Goal: Task Accomplishment & Management: Manage account settings

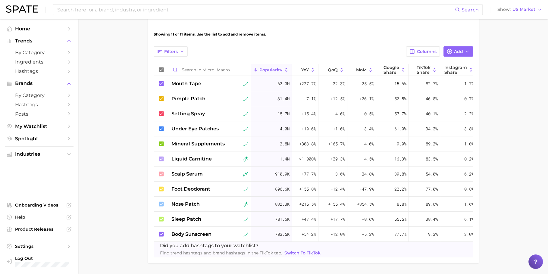
scroll to position [194, 0]
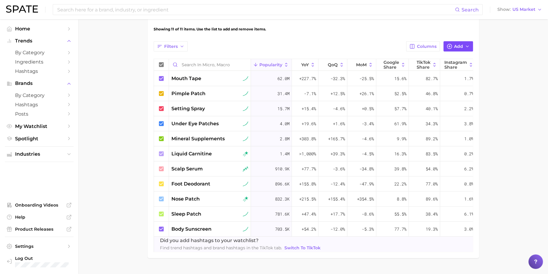
click at [448, 48] on icon "button" at bounding box center [449, 46] width 5 height 5
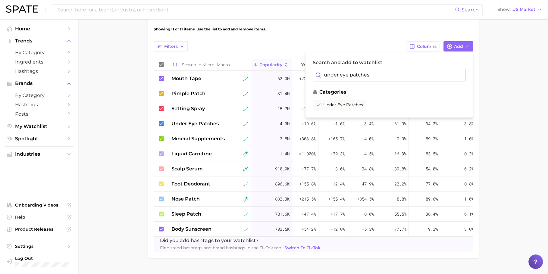
click at [339, 67] on div "Search and add to watchlist under eye patches" at bounding box center [389, 71] width 153 height 22
click at [339, 70] on input "under eye patches" at bounding box center [389, 75] width 153 height 13
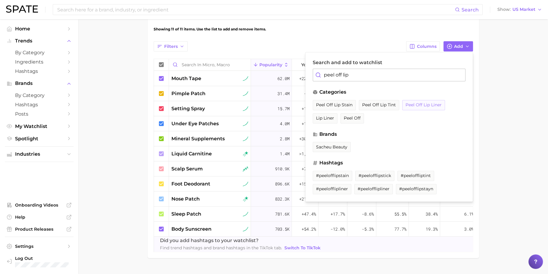
click at [425, 102] on span "peel off lip liner" at bounding box center [423, 104] width 36 height 5
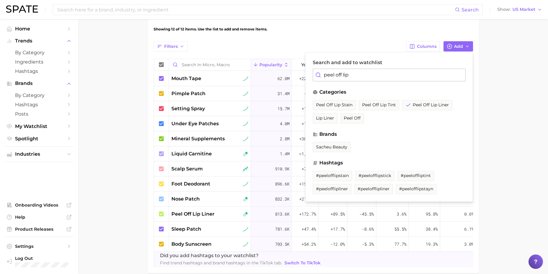
click at [348, 78] on input "peel off lip" at bounding box center [389, 75] width 153 height 13
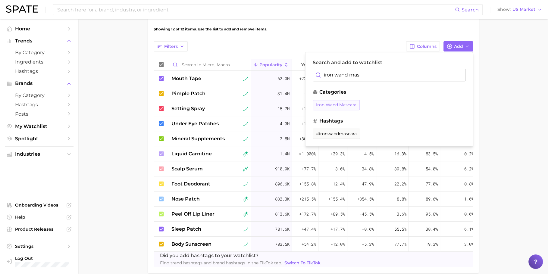
click at [330, 104] on span "iron wand mascara" at bounding box center [336, 104] width 40 height 5
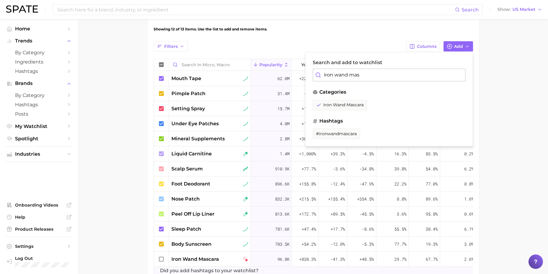
click at [354, 74] on input "iron wand mas" at bounding box center [389, 75] width 153 height 13
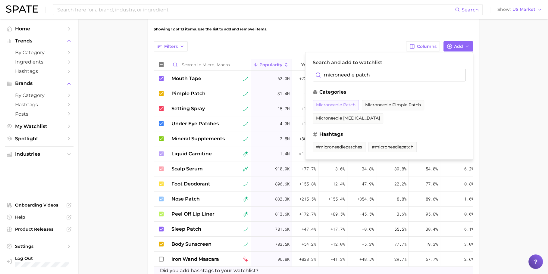
click at [343, 102] on span "microneedle patch" at bounding box center [335, 104] width 39 height 5
click at [336, 71] on input "microneedle patch" at bounding box center [389, 75] width 153 height 13
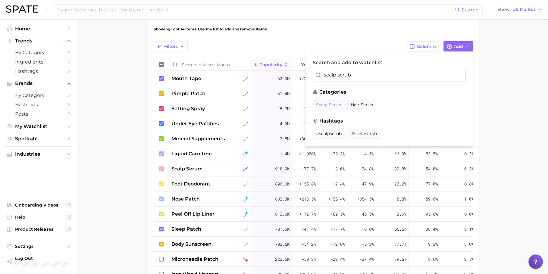
click at [338, 104] on span "scalp scrub" at bounding box center [328, 104] width 25 height 5
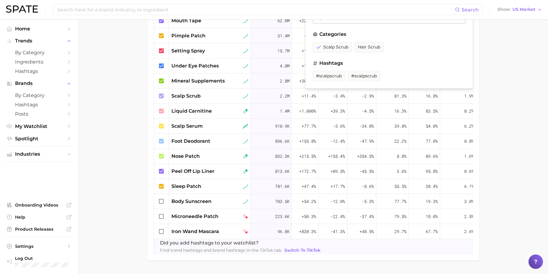
scroll to position [240, 0]
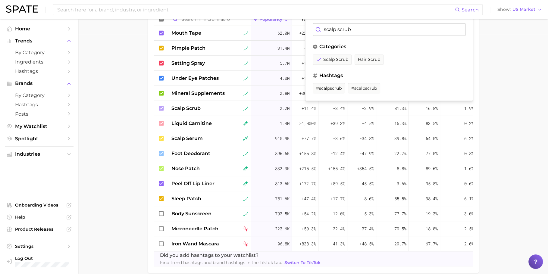
click at [349, 28] on input "scalp scrub" at bounding box center [389, 29] width 153 height 13
click at [333, 58] on span "face primer" at bounding box center [329, 59] width 26 height 5
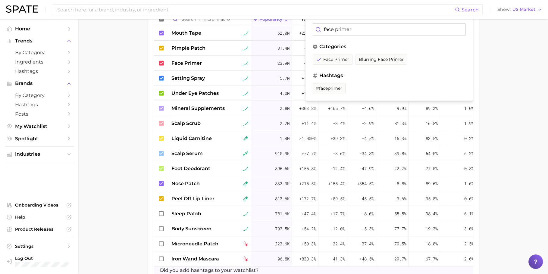
click at [355, 31] on input "face primer" at bounding box center [389, 29] width 153 height 13
click at [356, 61] on button "under eye corrector" at bounding box center [338, 60] width 50 height 10
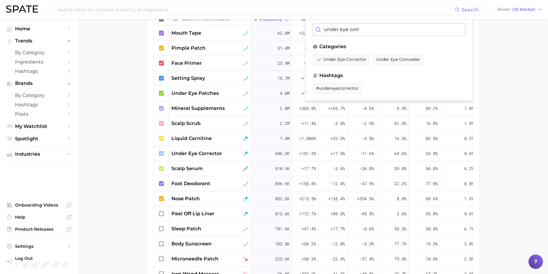
click at [352, 28] on input "under eye corr" at bounding box center [389, 29] width 153 height 13
type input "glitter mascara"
click at [335, 55] on button "glitter mascara" at bounding box center [332, 60] width 39 height 10
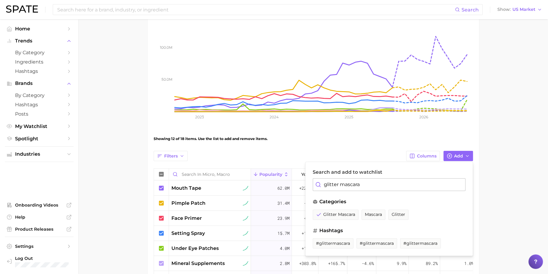
scroll to position [84, 0]
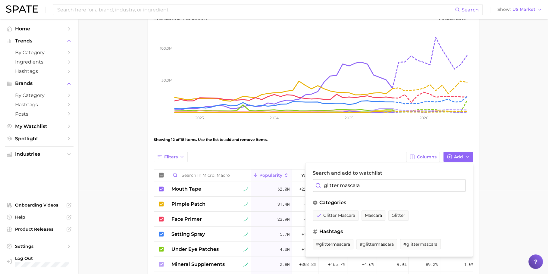
click at [374, 186] on input "glitter mascara" at bounding box center [389, 185] width 153 height 13
click at [345, 152] on div "Filters Columns Add Search and add to watchlist categories glitter mascara masc…" at bounding box center [313, 157] width 319 height 10
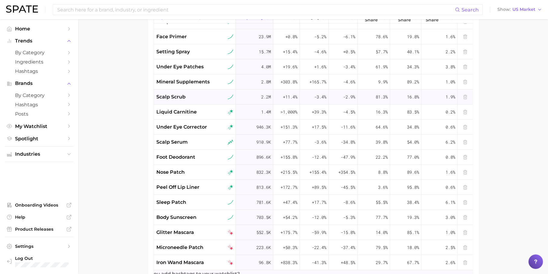
scroll to position [242, 0]
click at [464, 111] on line at bounding box center [464, 111] width 0 height 1
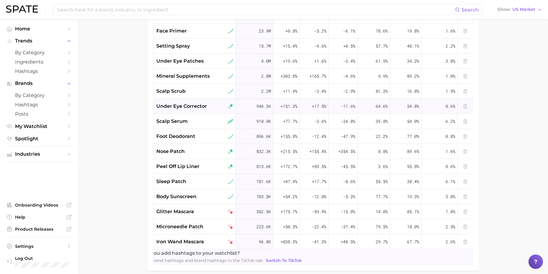
scroll to position [0, 24]
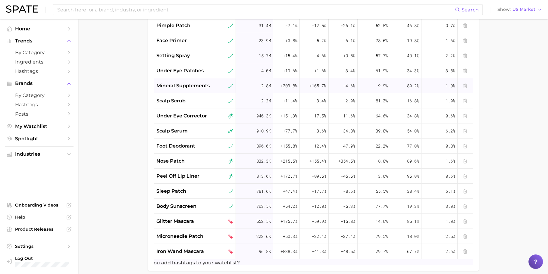
click at [463, 85] on div at bounding box center [465, 85] width 15 height 15
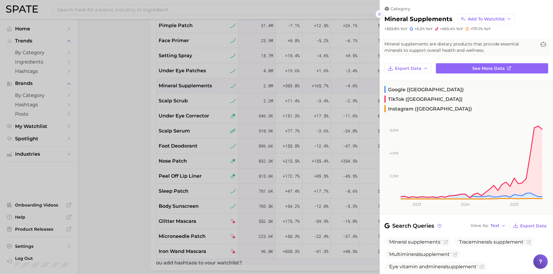
click at [381, 14] on icon at bounding box center [379, 14] width 5 height 5
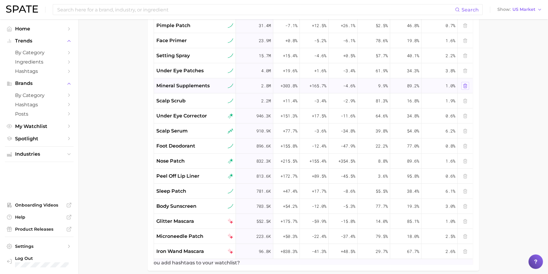
click at [464, 85] on icon at bounding box center [465, 86] width 3 height 4
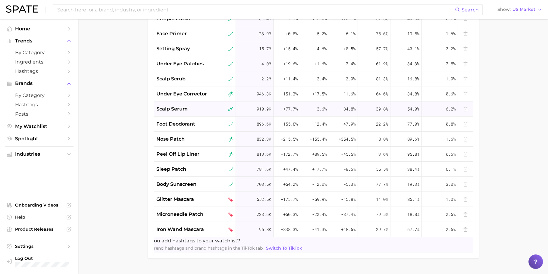
scroll to position [289, 0]
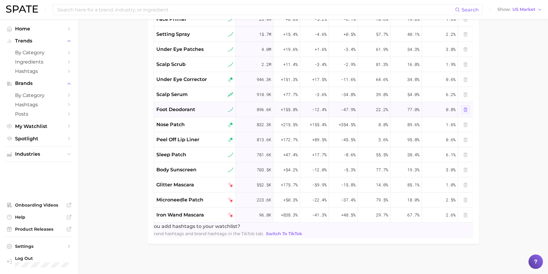
click at [465, 107] on icon at bounding box center [465, 109] width 5 height 5
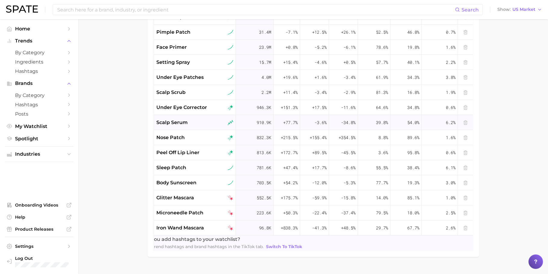
scroll to position [274, 0]
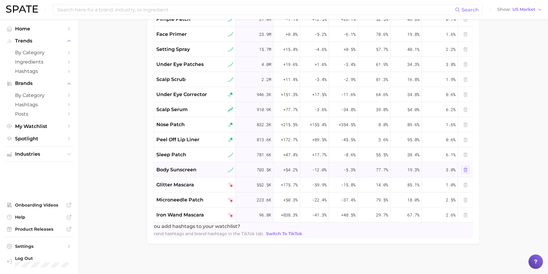
click at [464, 167] on icon at bounding box center [465, 169] width 5 height 5
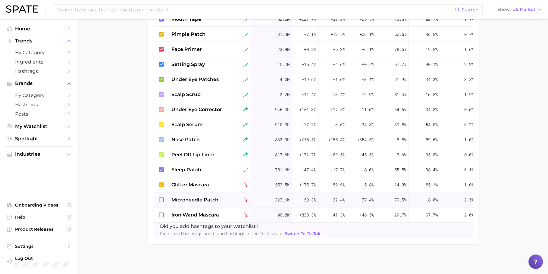
click at [162, 197] on icon at bounding box center [161, 200] width 7 height 7
click at [162, 212] on icon at bounding box center [161, 215] width 7 height 7
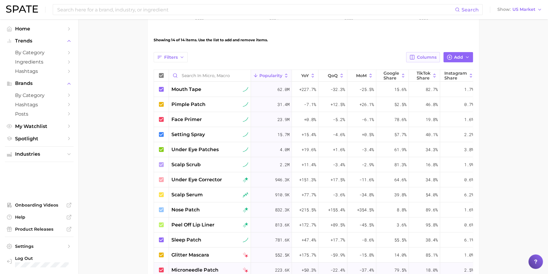
click at [427, 53] on button "Columns" at bounding box center [422, 57] width 33 height 10
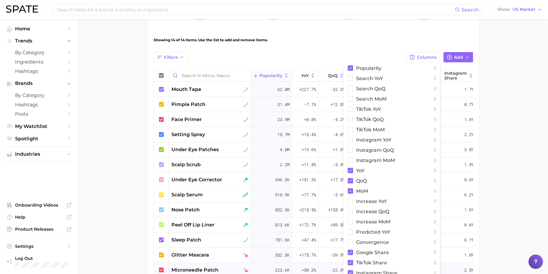
click at [374, 46] on div "Showing 14 of 14 items. Use the list to add and remove items." at bounding box center [313, 40] width 319 height 17
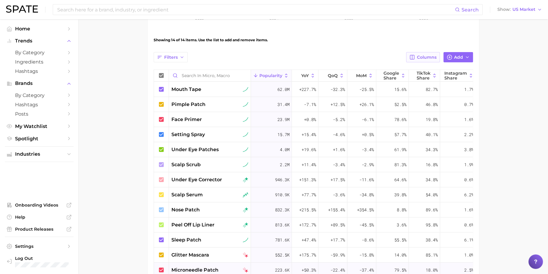
click at [428, 58] on span "Columns" at bounding box center [427, 57] width 20 height 5
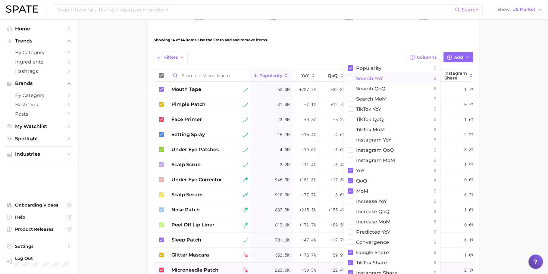
click at [399, 81] on button "Search YoY" at bounding box center [391, 78] width 96 height 10
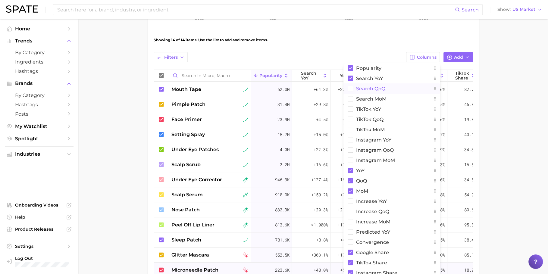
click at [399, 90] on button "Search QoQ" at bounding box center [391, 88] width 96 height 10
click at [396, 101] on button "Search MoM" at bounding box center [391, 99] width 96 height 10
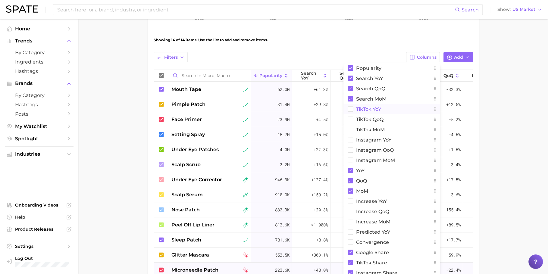
click at [396, 111] on button "TikTok YoY" at bounding box center [391, 109] width 96 height 10
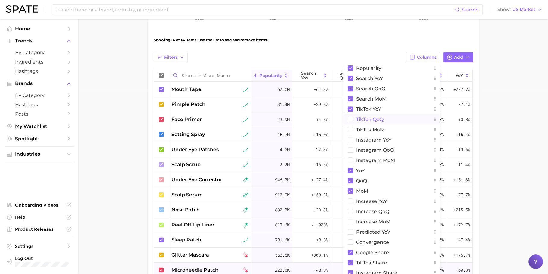
click at [392, 122] on button "TikTok QoQ" at bounding box center [391, 119] width 96 height 10
click at [391, 133] on button "TikTok MoM" at bounding box center [391, 129] width 96 height 10
click at [391, 139] on span "Instagram YoY" at bounding box center [373, 139] width 35 height 5
click at [388, 148] on span "Instagram QoQ" at bounding box center [375, 150] width 38 height 5
click at [388, 155] on button "Instagram MoM" at bounding box center [391, 160] width 96 height 10
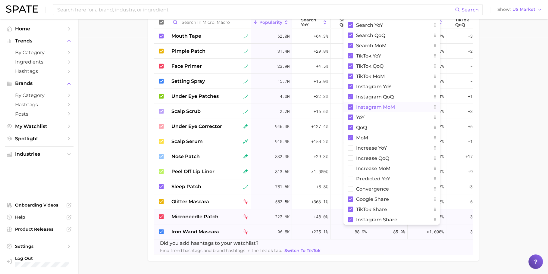
scroll to position [258, 0]
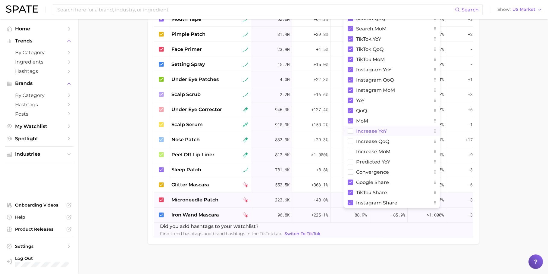
click at [385, 129] on span "Increase YoY" at bounding box center [371, 131] width 31 height 5
click at [385, 139] on span "Increase QoQ" at bounding box center [372, 141] width 33 height 5
click at [385, 149] on span "Increase MoM" at bounding box center [373, 151] width 34 height 5
click at [385, 159] on span "Predicted YoY" at bounding box center [373, 161] width 34 height 5
click at [385, 170] on span "convergence" at bounding box center [372, 172] width 33 height 5
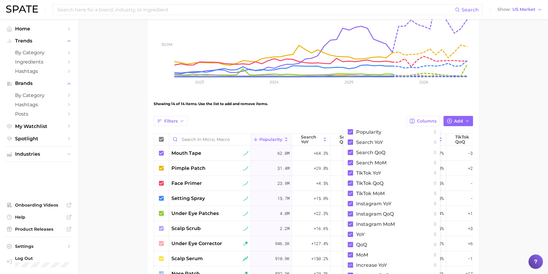
scroll to position [113, 0]
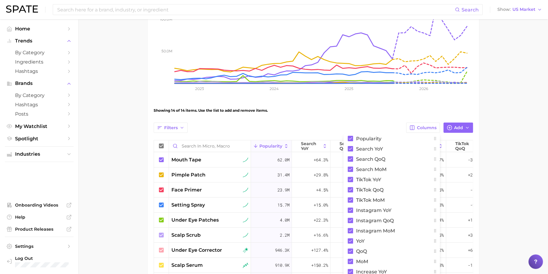
click at [376, 116] on div "Showing 14 of 14 items. Use the list to add and remove items." at bounding box center [313, 110] width 319 height 17
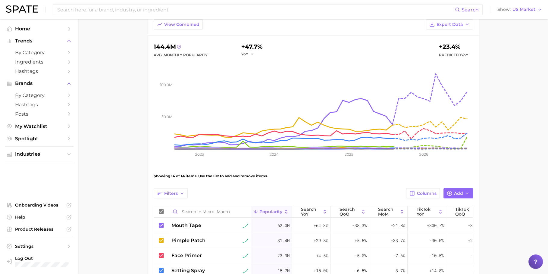
scroll to position [0, 0]
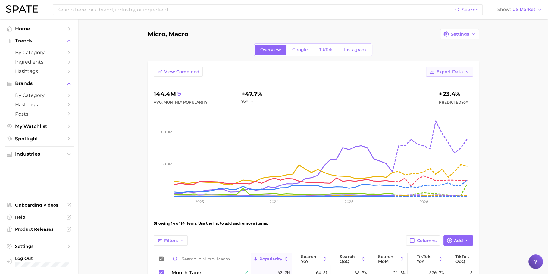
click at [458, 76] on button "Export Data" at bounding box center [449, 72] width 47 height 10
click at [459, 83] on button "Table Data CSV" at bounding box center [440, 82] width 66 height 11
click at [171, 72] on span "View Combined" at bounding box center [181, 71] width 35 height 5
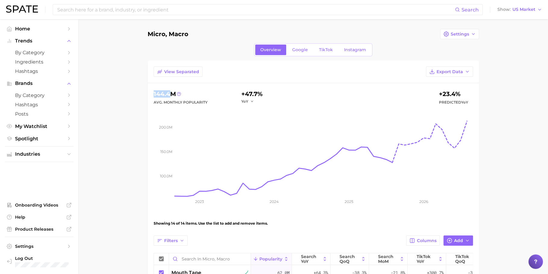
drag, startPoint x: 168, startPoint y: 93, endPoint x: 153, endPoint y: 93, distance: 15.1
click at [153, 93] on div "View Separated Export Data 144.4m Avg. Monthly Popularity +47.7% YoY +23.4% Pre…" at bounding box center [313, 279] width 331 height 437
copy div "144.4"
click at [180, 92] on circle at bounding box center [179, 94] width 4 height 4
drag, startPoint x: 256, startPoint y: 93, endPoint x: 245, endPoint y: 92, distance: 10.5
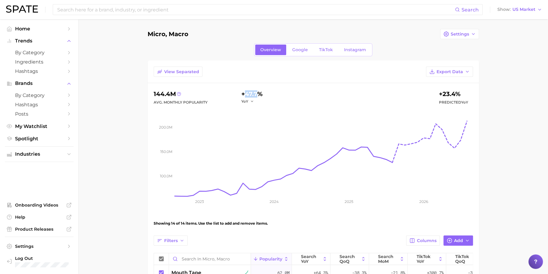
click at [245, 92] on div "+47.7%" at bounding box center [251, 94] width 21 height 10
copy div "47.7"
drag, startPoint x: 453, startPoint y: 91, endPoint x: 442, endPoint y: 91, distance: 11.1
click at [442, 91] on div "+23.4%" at bounding box center [453, 94] width 29 height 10
copy div "23.4"
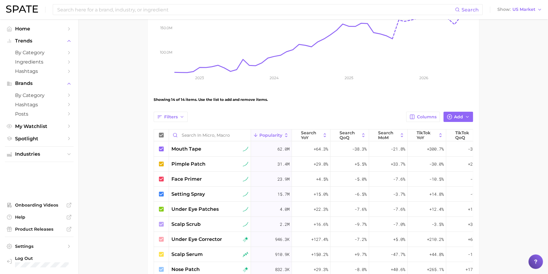
scroll to position [258, 0]
